Goal: Task Accomplishment & Management: Manage account settings

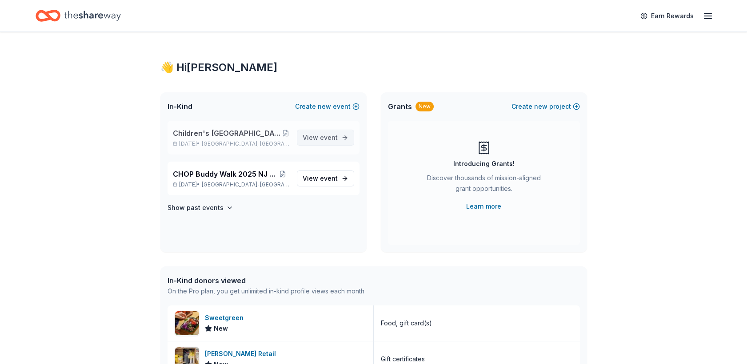
click at [324, 139] on span "event" at bounding box center [329, 138] width 18 height 8
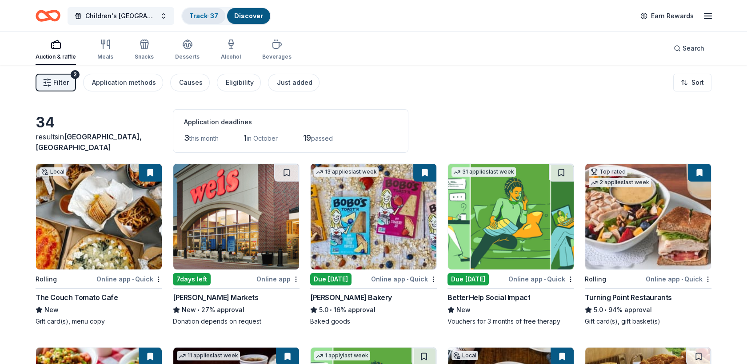
click at [197, 15] on link "Track · 37" at bounding box center [203, 16] width 29 height 8
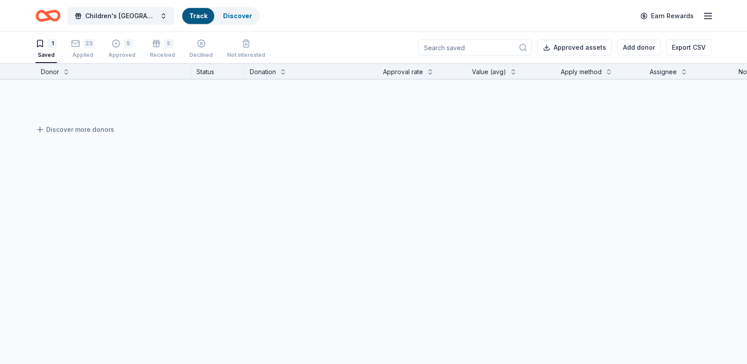
click at [200, 9] on div "Track" at bounding box center [198, 16] width 32 height 16
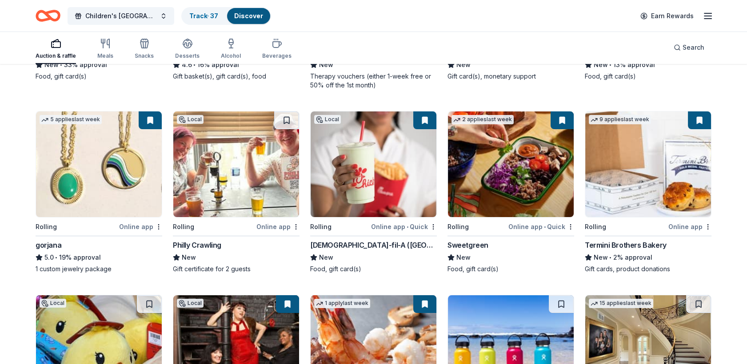
scroll to position [443, 0]
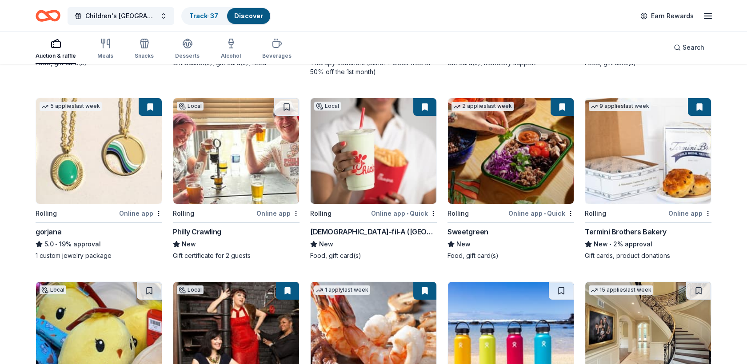
click at [120, 152] on img at bounding box center [99, 151] width 126 height 106
click at [206, 22] on div "Track · 37" at bounding box center [203, 16] width 43 height 16
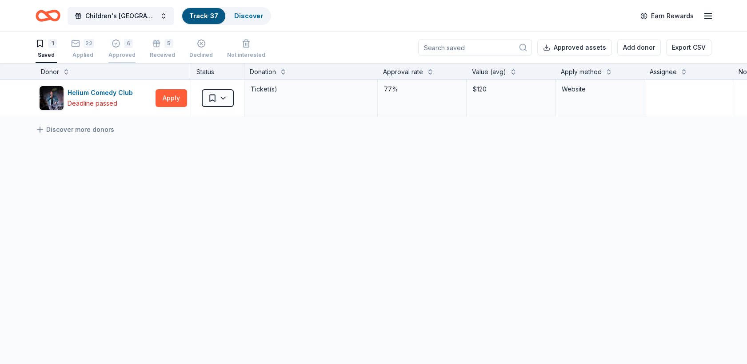
click at [110, 53] on div "Approved" at bounding box center [121, 55] width 27 height 7
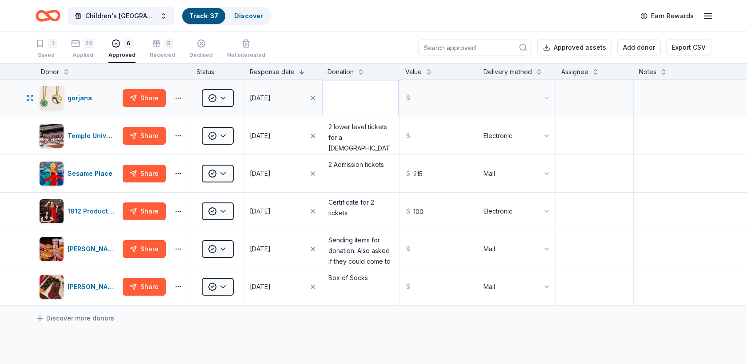
click at [343, 101] on textarea at bounding box center [361, 98] width 76 height 36
type textarea "$150 Gift Card"
type input "150.00"
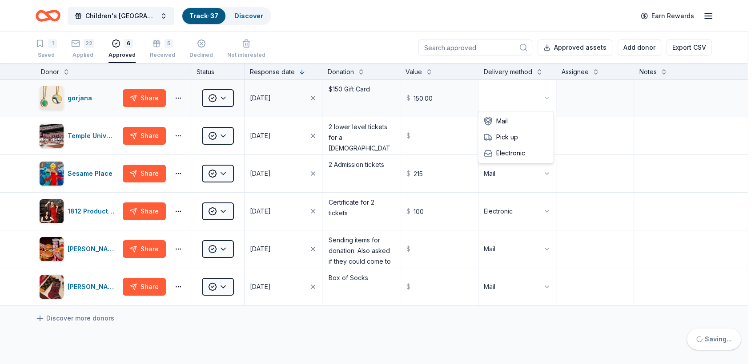
click at [485, 103] on html "Children's [GEOGRAPHIC_DATA] (CHOP) Buddy Walk and Family Fun Day Track · 37 Di…" at bounding box center [377, 182] width 755 height 364
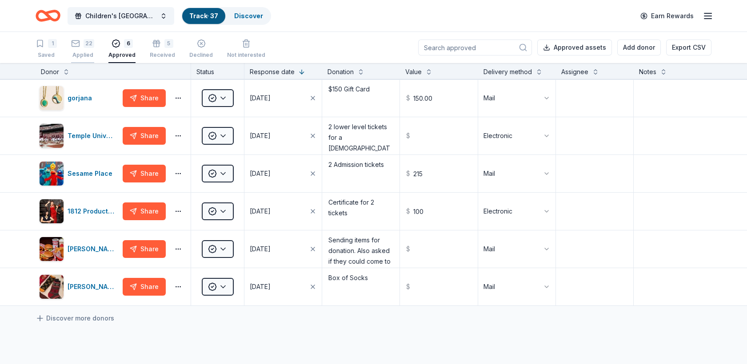
click at [80, 52] on div "Applied" at bounding box center [82, 55] width 23 height 7
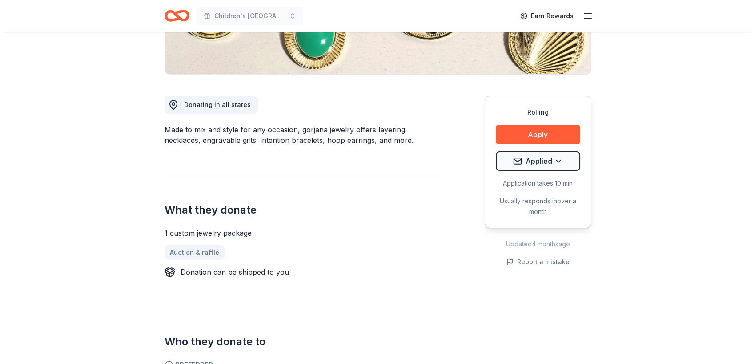
scroll to position [198, 0]
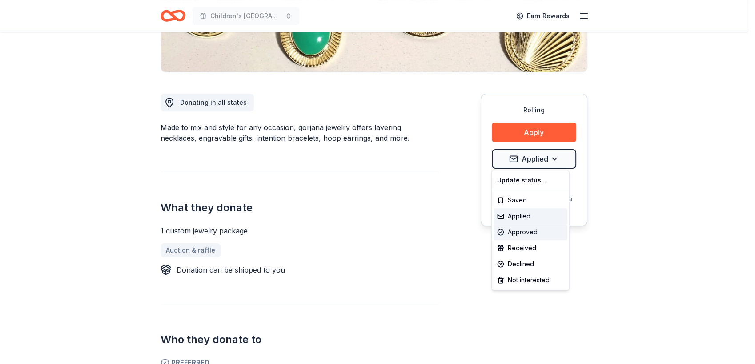
click at [520, 233] on div "Approved" at bounding box center [530, 232] width 74 height 16
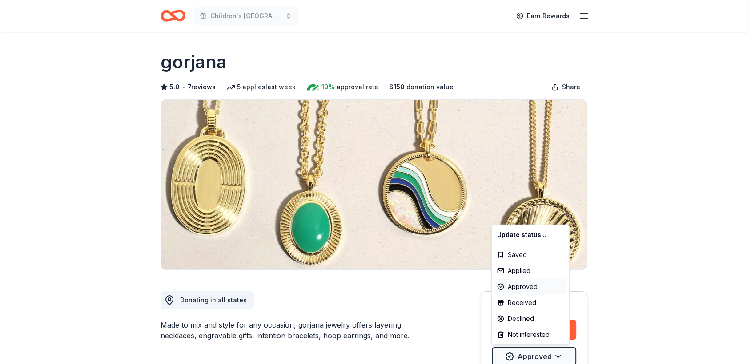
scroll to position [0, 0]
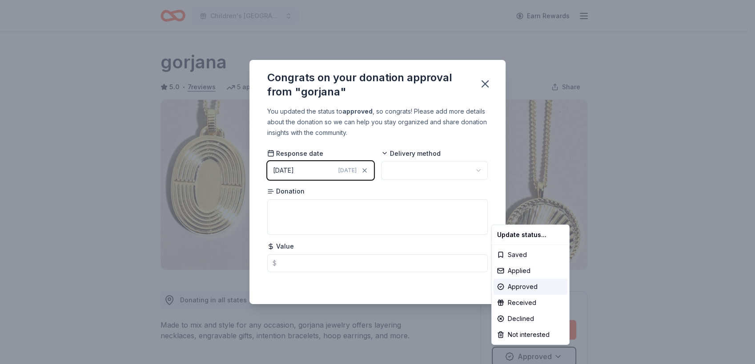
click at [319, 176] on html "Children's Hospital of Philadelphia (CHOP) Buddy Walk and Family Fun Day Earn R…" at bounding box center [377, 182] width 755 height 364
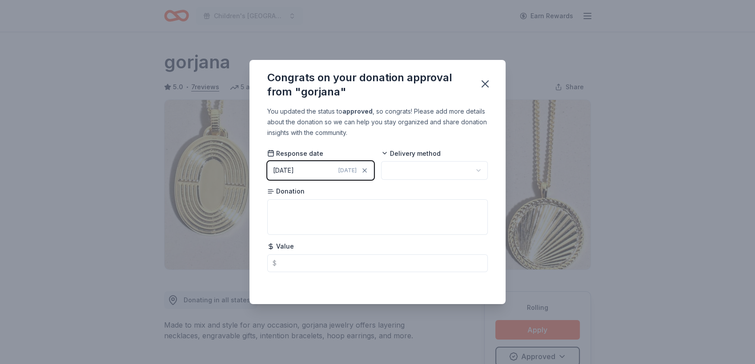
scroll to position [2, 0]
click at [293, 169] on div "[DATE]" at bounding box center [283, 170] width 21 height 11
